Goal: Task Accomplishment & Management: Manage account settings

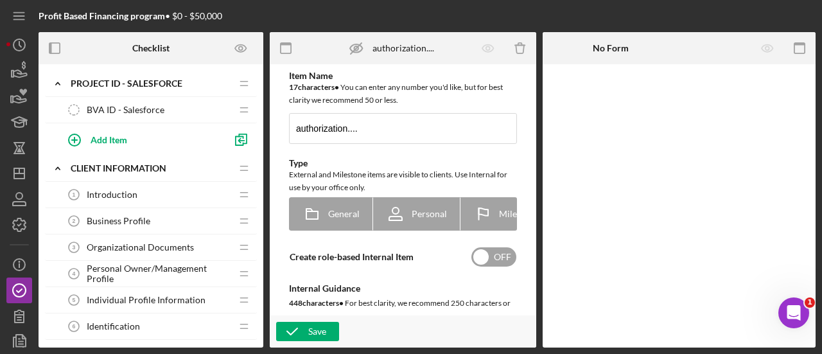
scroll to position [193, 0]
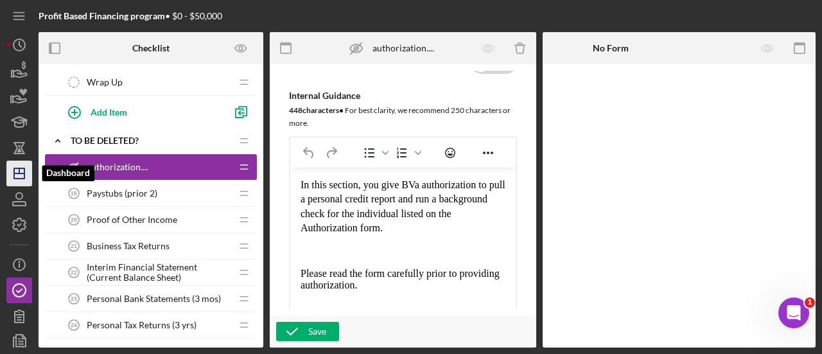
click at [17, 175] on icon "Icon/Dashboard" at bounding box center [19, 173] width 32 height 32
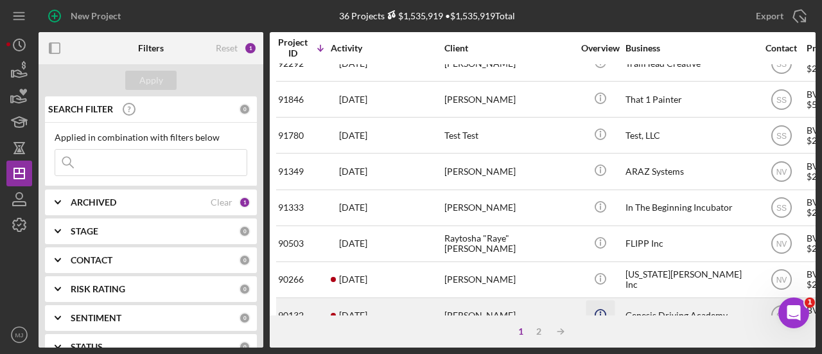
scroll to position [450, 0]
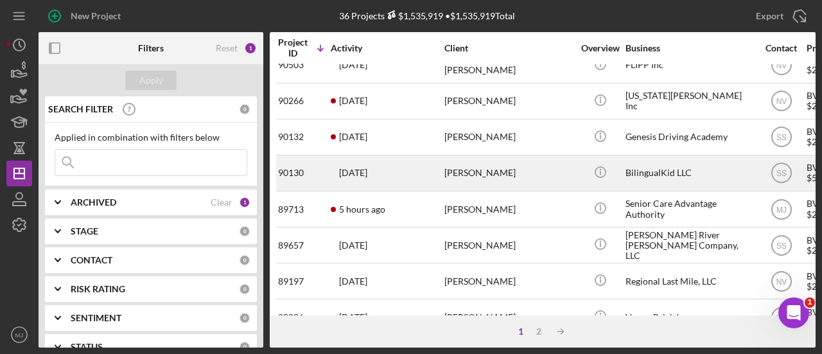
click at [658, 164] on div "BilingualKid LLC" at bounding box center [690, 173] width 128 height 34
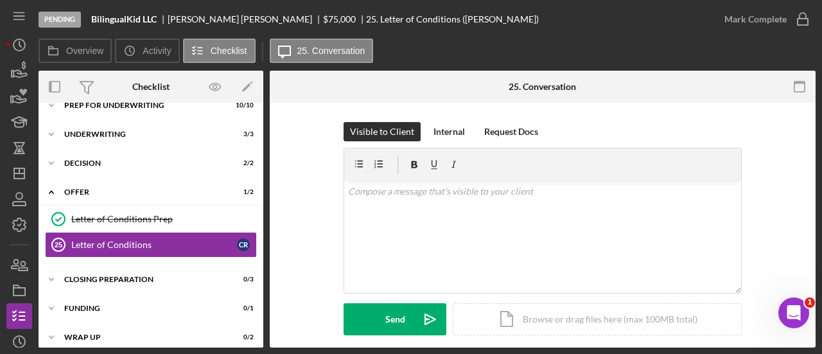
scroll to position [110, 0]
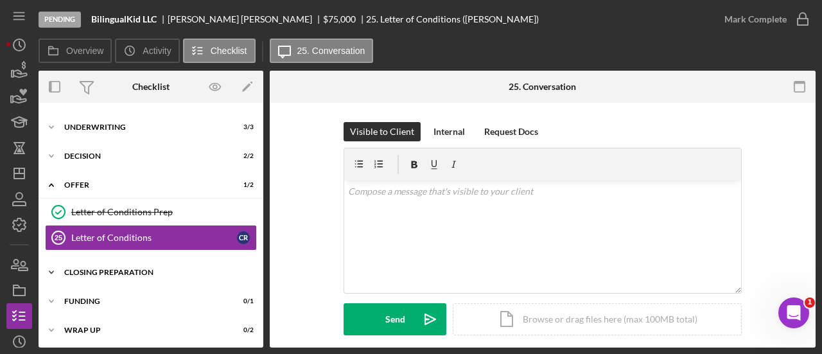
click at [119, 259] on div "Icon/Expander Closing Preparation 0 / 3" at bounding box center [151, 272] width 225 height 26
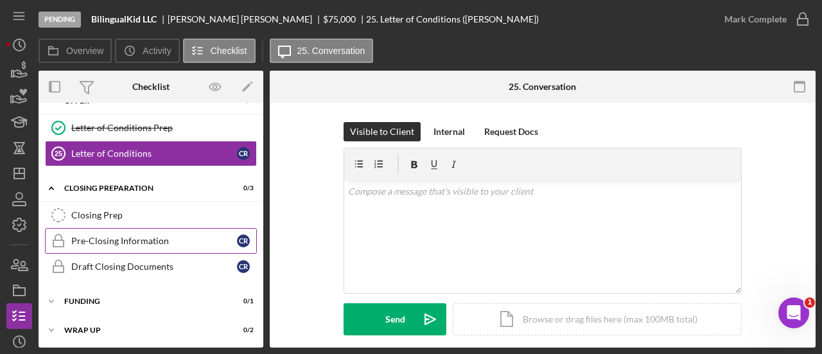
click at [124, 237] on div "Pre-Closing Information" at bounding box center [154, 241] width 166 height 10
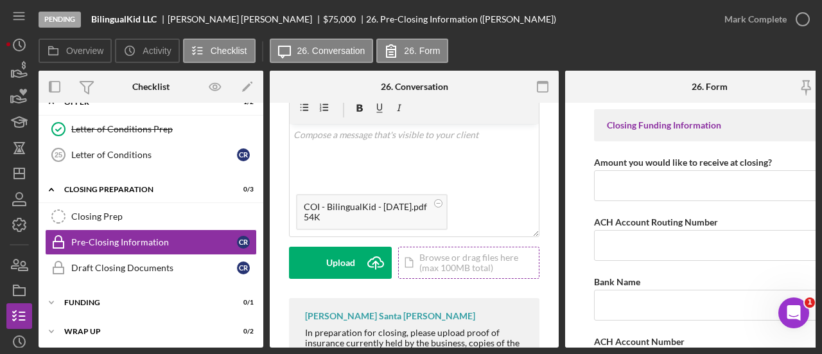
scroll to position [257, 0]
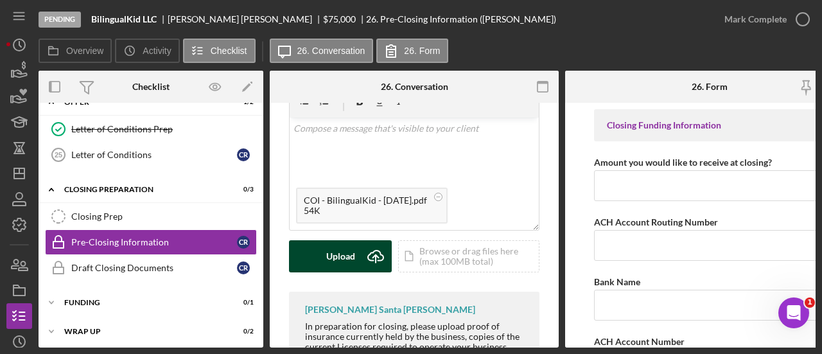
click at [349, 258] on div "Upload" at bounding box center [340, 256] width 29 height 32
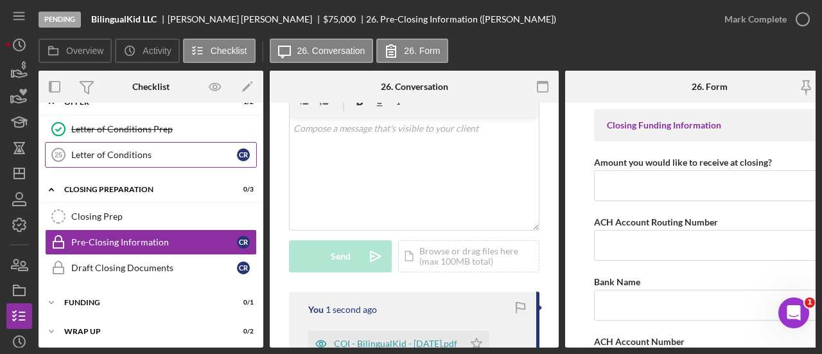
click at [194, 155] on div "Letter of Conditions" at bounding box center [154, 155] width 166 height 10
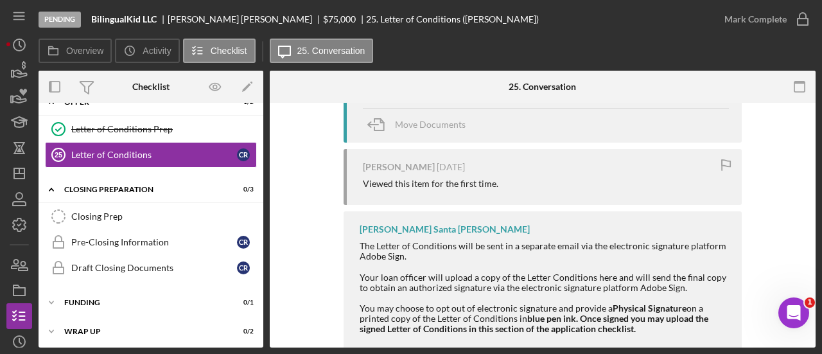
scroll to position [128, 0]
